Goal: Task Accomplishment & Management: Use online tool/utility

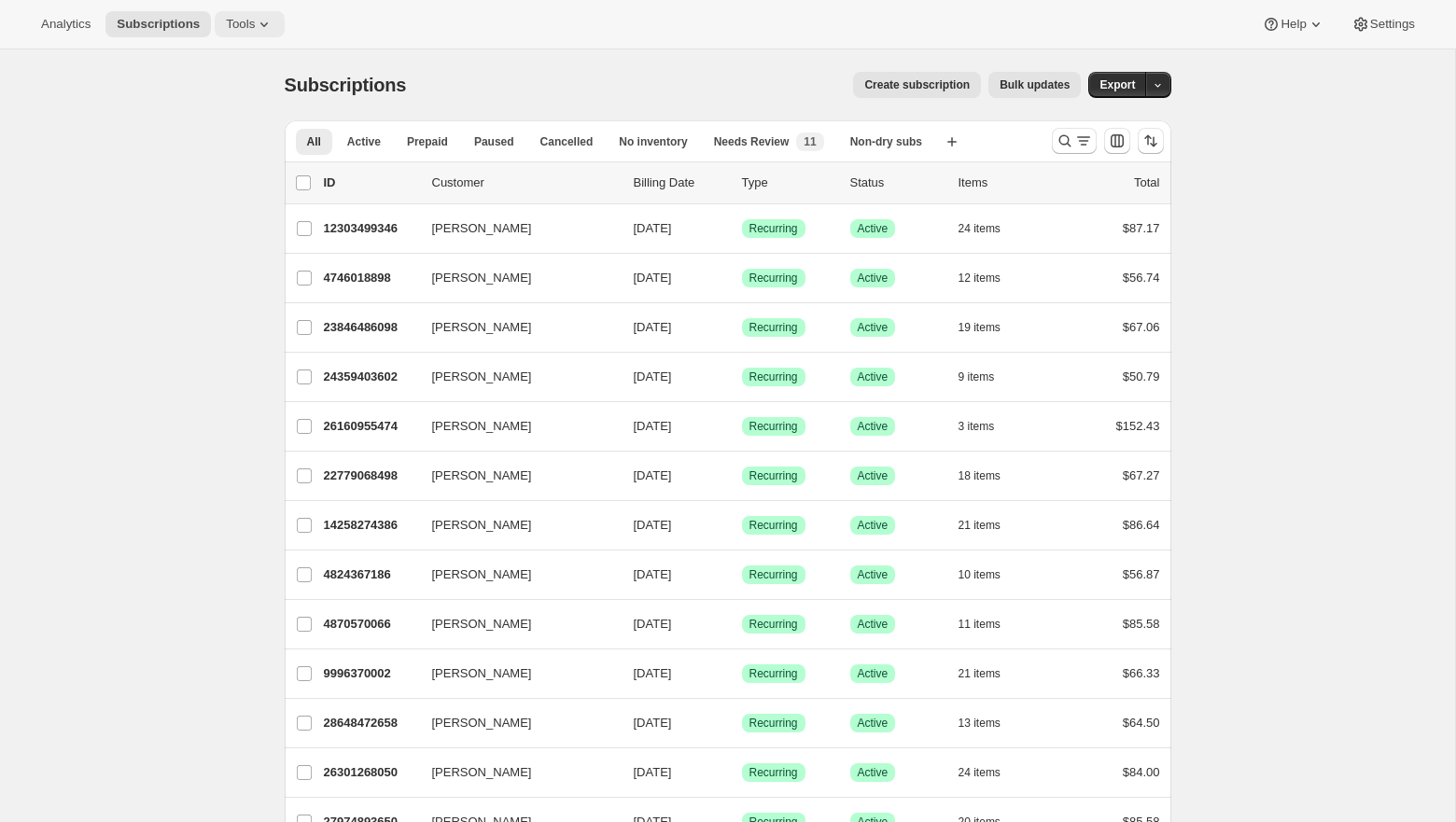
click at [229, 19] on span "Tools" at bounding box center [240, 25] width 29 height 15
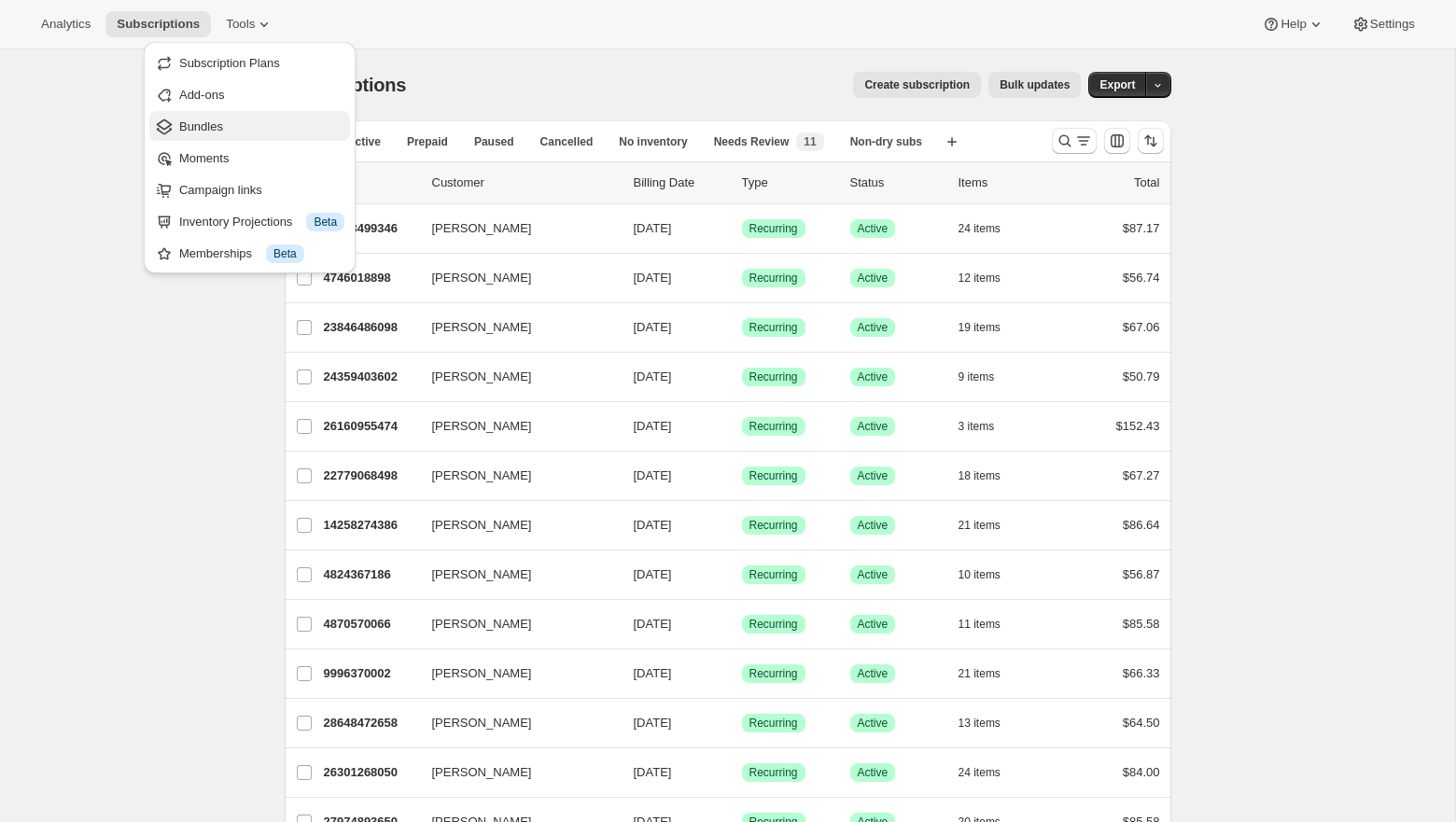
click at [225, 128] on span "Bundles" at bounding box center [262, 127] width 165 height 19
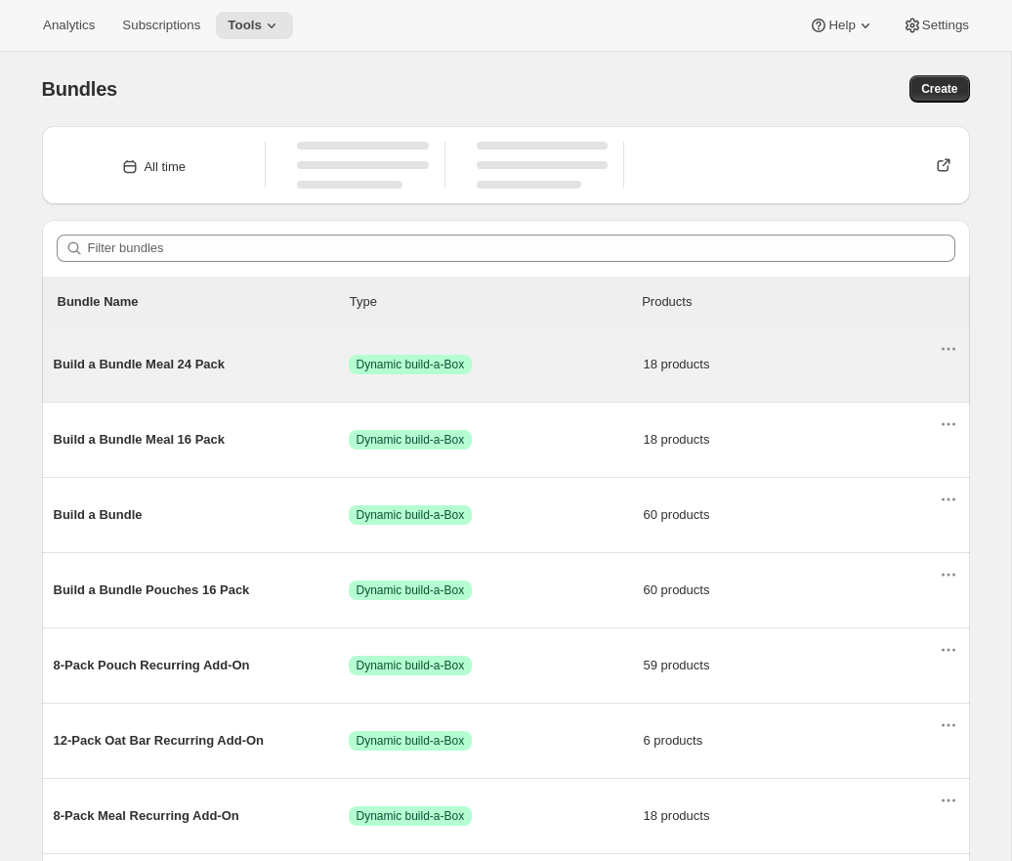
click at [575, 369] on span "Success Dynamic build-a-Box" at bounding box center [496, 365] width 295 height 20
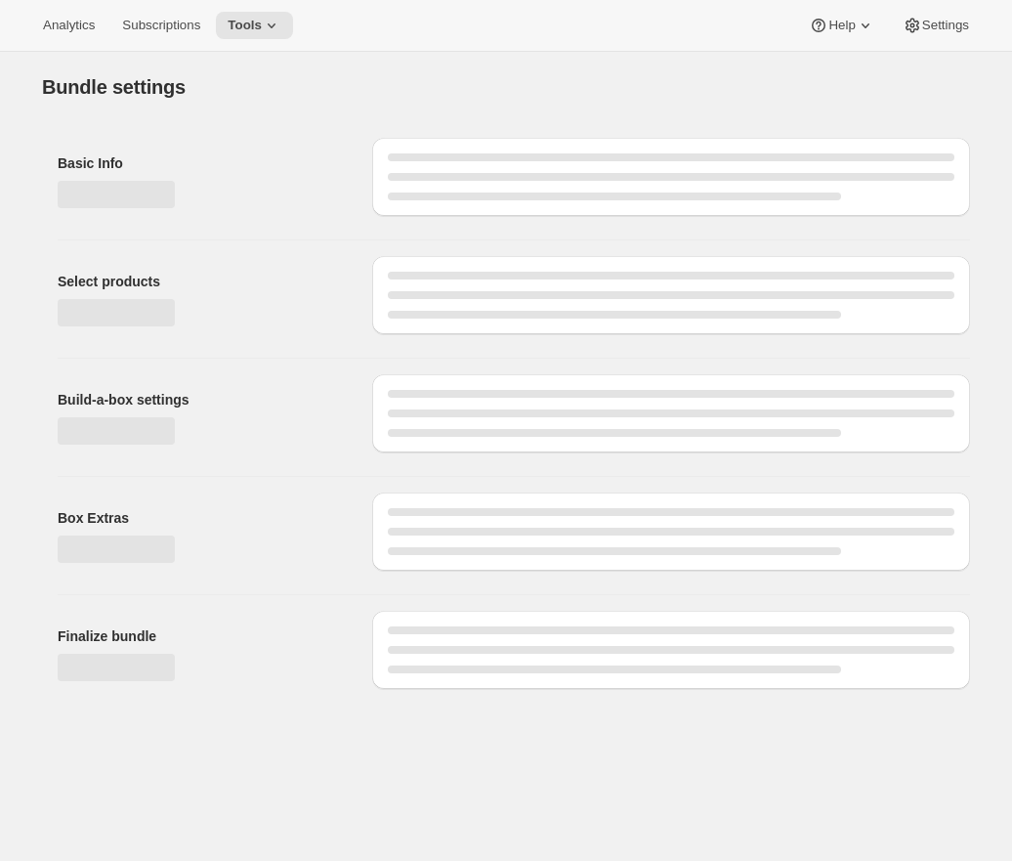
type input "Build a Bundle Meal 24 Pack"
checkbox input "true"
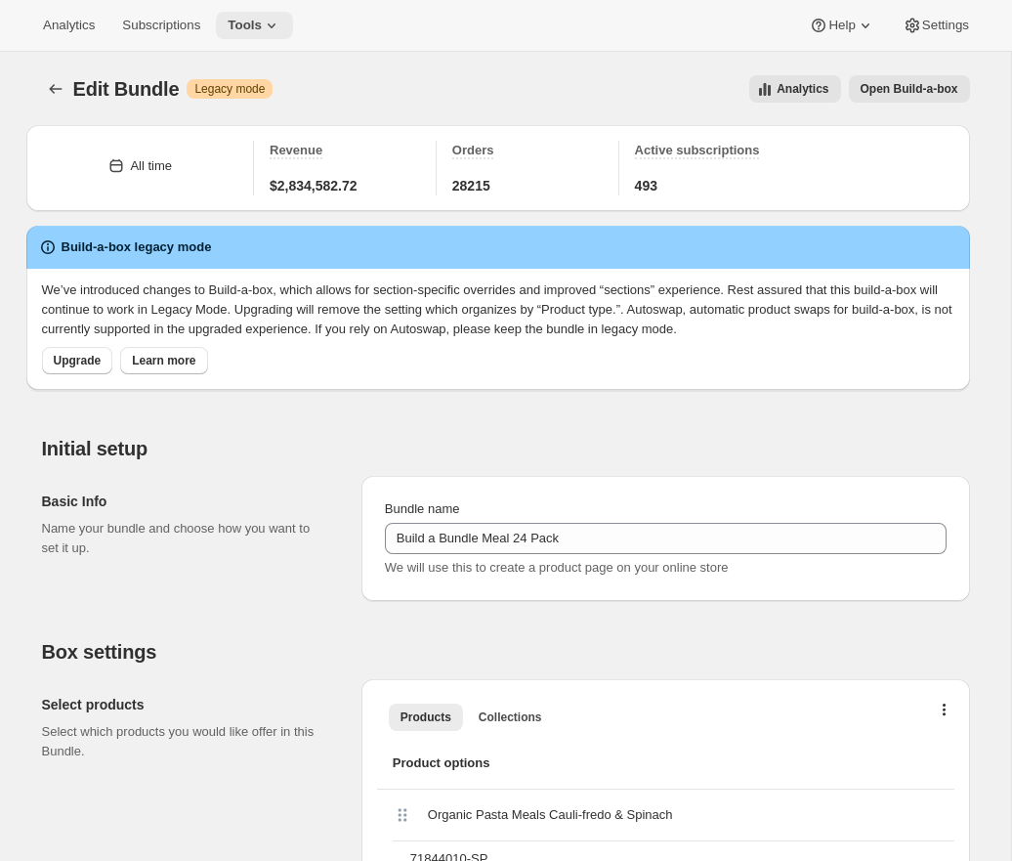
click at [262, 24] on span "Tools" at bounding box center [245, 26] width 34 height 16
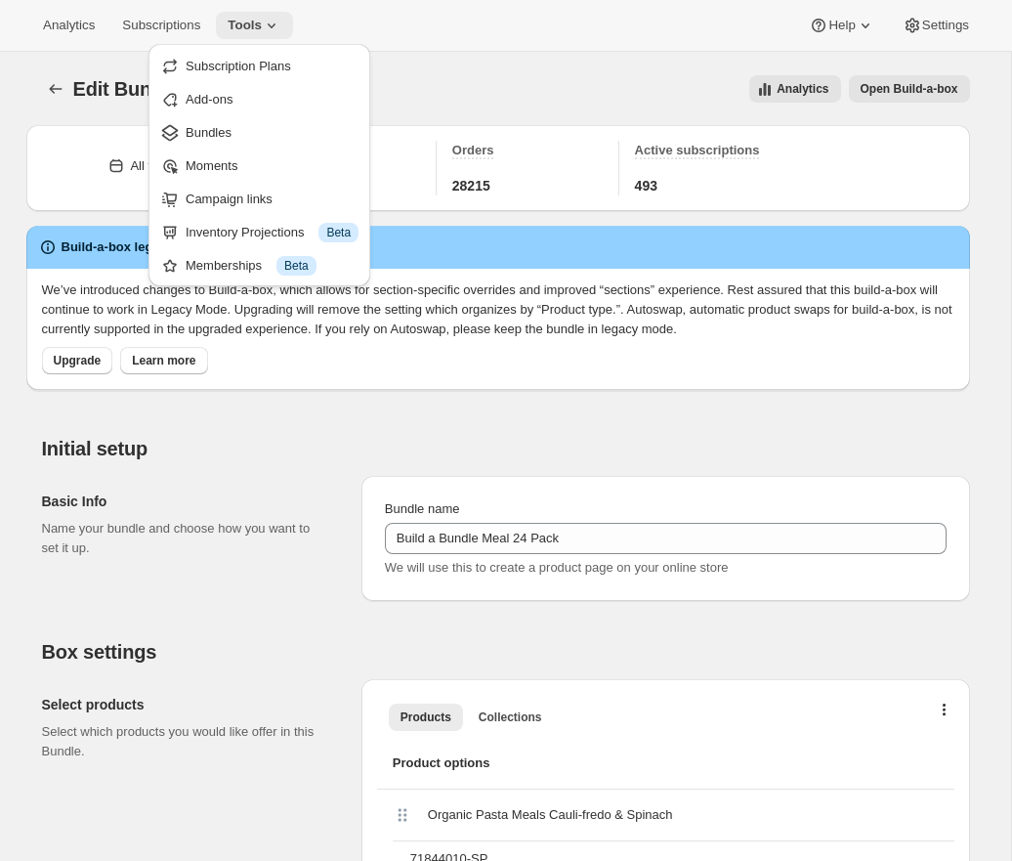
click at [250, 135] on span "Bundles" at bounding box center [272, 133] width 173 height 20
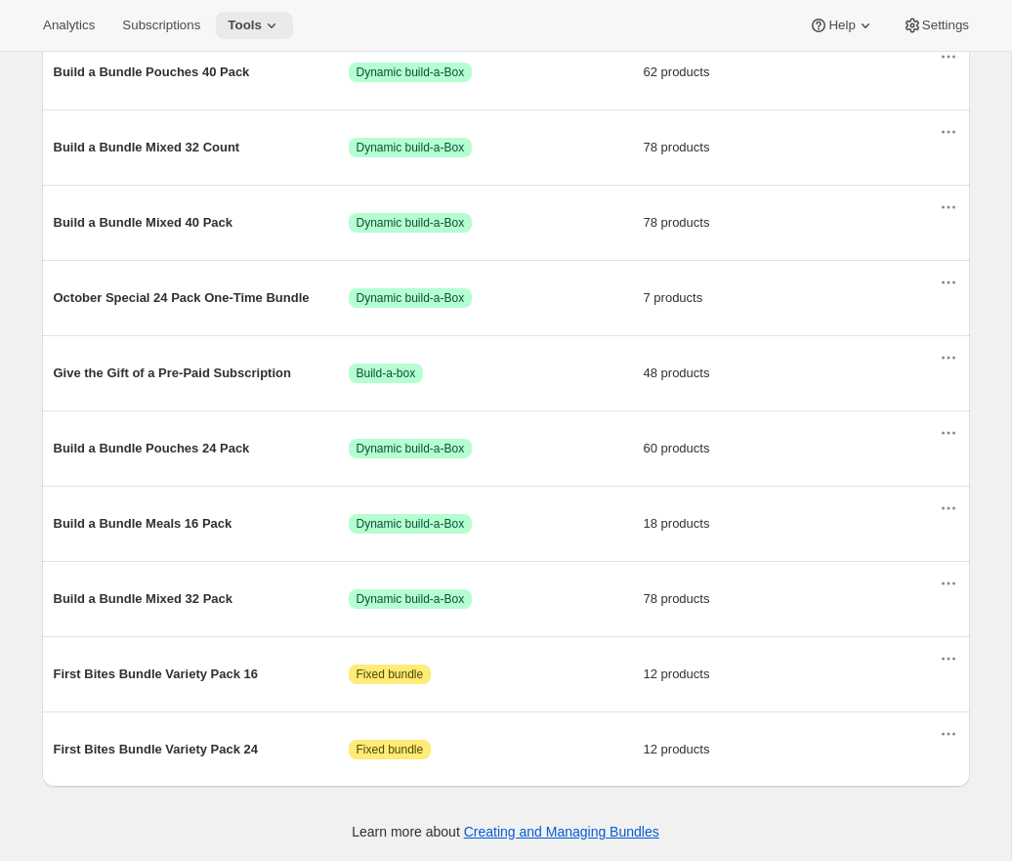
scroll to position [980, 0]
click at [501, 529] on span "Success Dynamic build-a-Box" at bounding box center [496, 524] width 295 height 20
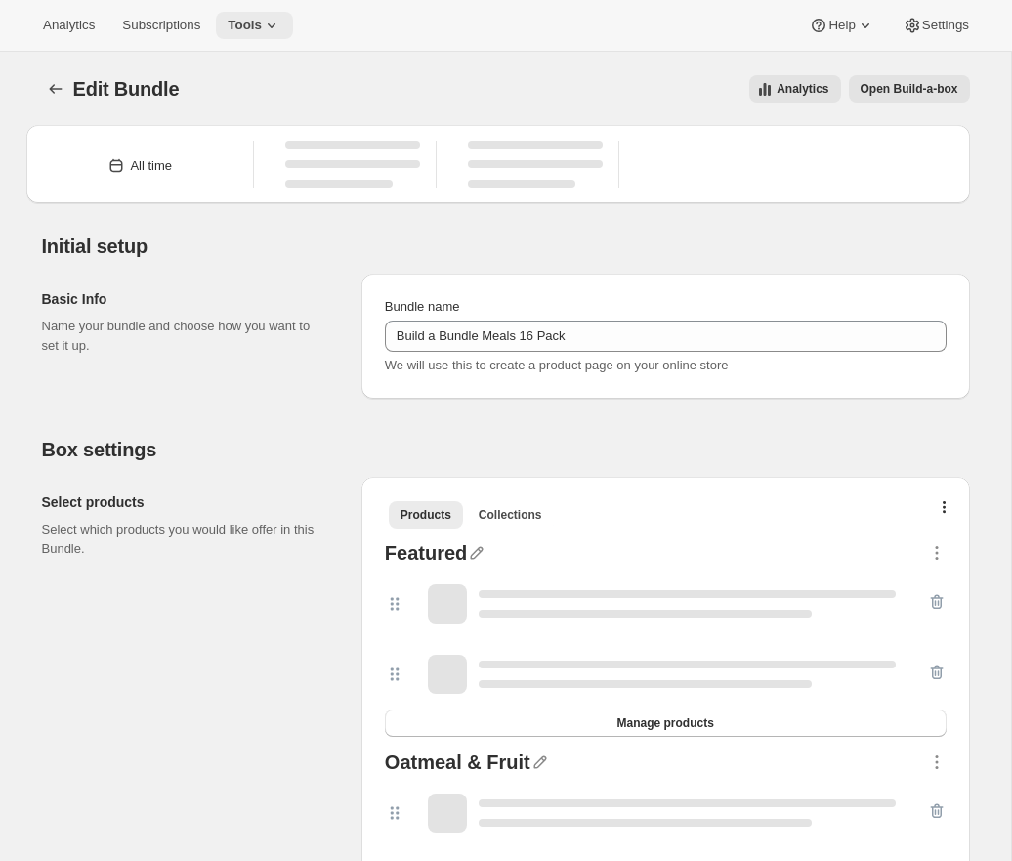
type input "Build a Bundle Meals 16 Pack"
checkbox input "true"
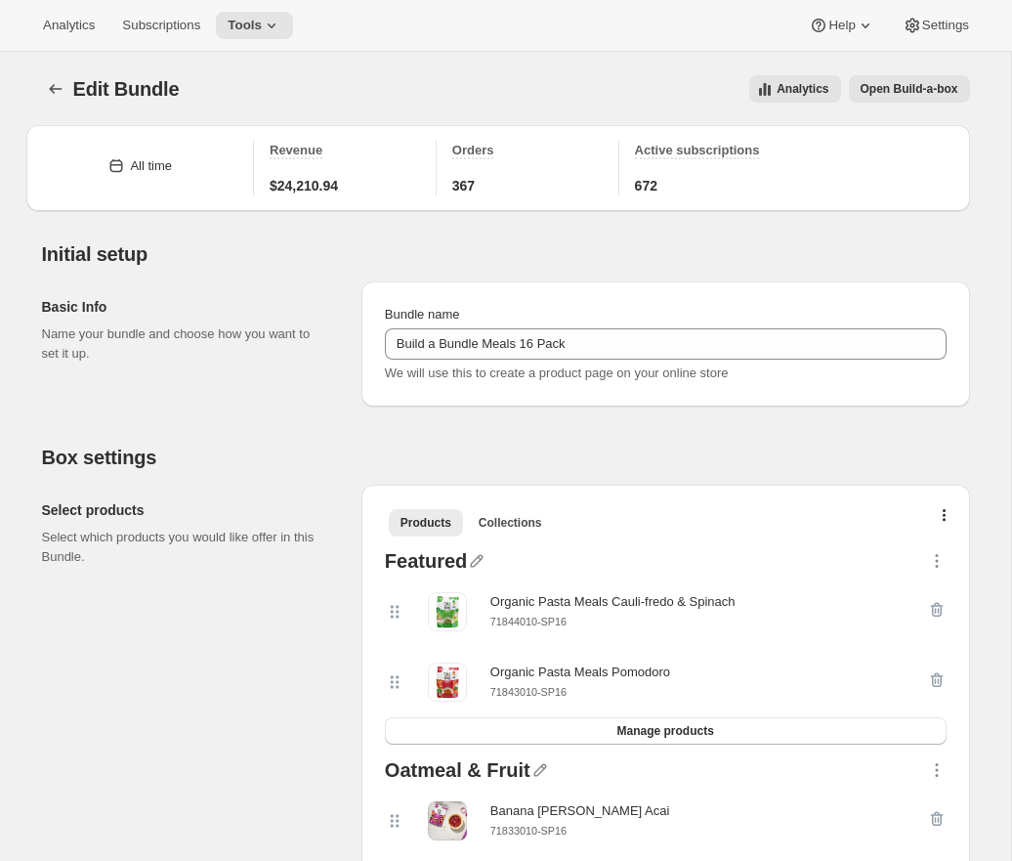
drag, startPoint x: 265, startPoint y: 24, endPoint x: 940, endPoint y: 92, distance: 678.7
click at [940, 92] on span "Open Build-a-box" at bounding box center [910, 89] width 98 height 16
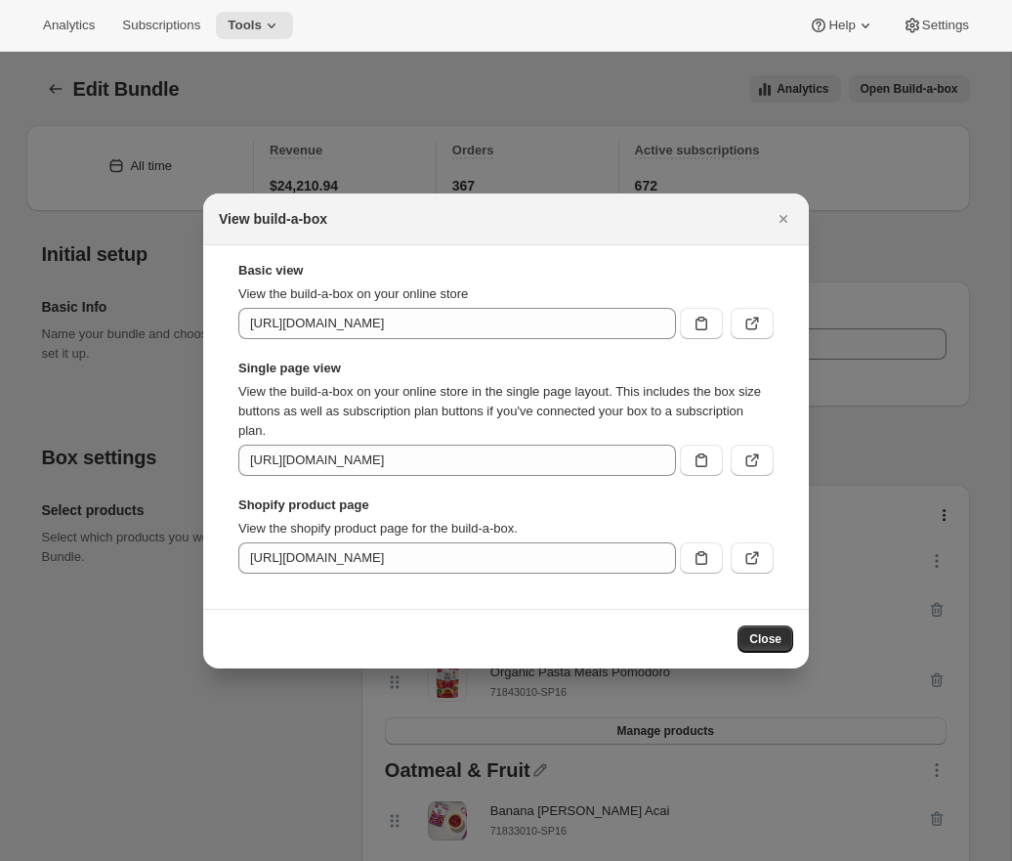
click at [761, 457] on icon ":rj7:" at bounding box center [753, 461] width 20 height 20
